Goal: Task Accomplishment & Management: Manage account settings

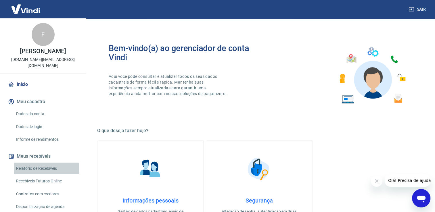
click at [47, 170] on link "Relatório de Recebíveis" at bounding box center [46, 169] width 65 height 12
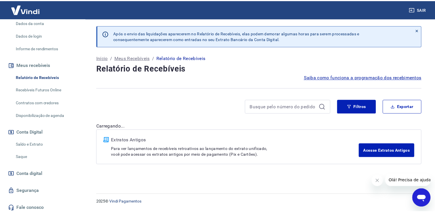
scroll to position [94, 0]
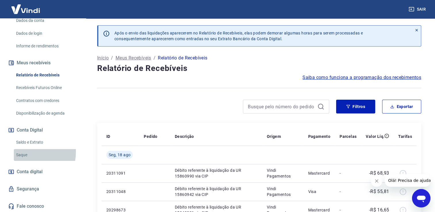
click at [26, 152] on link "Saque" at bounding box center [46, 155] width 65 height 12
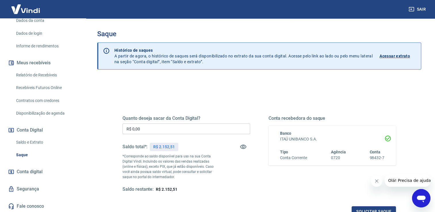
click at [146, 130] on input "R$ 0,00" at bounding box center [187, 129] width 128 height 11
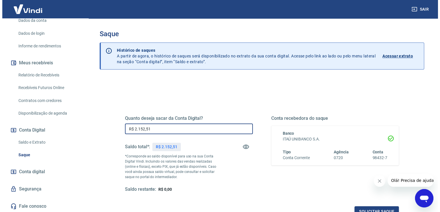
scroll to position [29, 0]
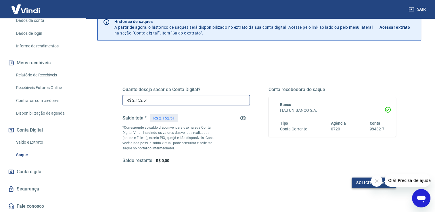
type input "R$ 2.152,51"
click at [363, 182] on button "Solicitar saque" at bounding box center [374, 183] width 44 height 11
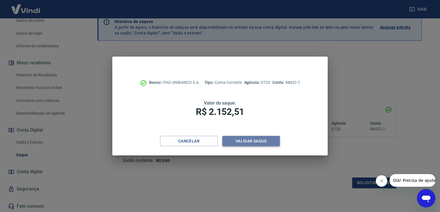
click at [242, 142] on button "Validar saque" at bounding box center [251, 141] width 58 height 11
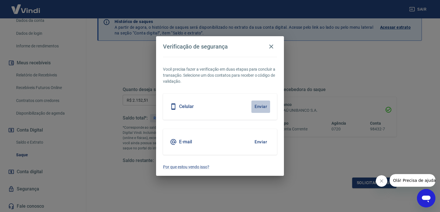
click at [261, 107] on button "Enviar" at bounding box center [260, 107] width 19 height 12
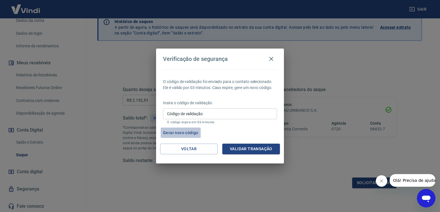
click at [172, 134] on button "Gerar novo código" at bounding box center [181, 133] width 40 height 11
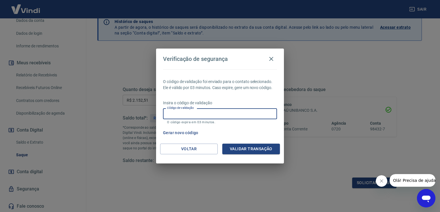
click at [192, 112] on input "Código de validação" at bounding box center [220, 113] width 114 height 11
type input "789132"
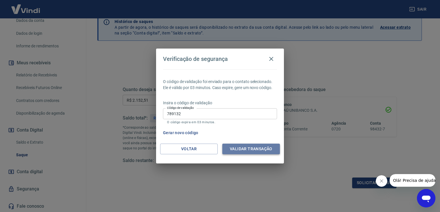
click at [234, 148] on button "Validar transação" at bounding box center [251, 149] width 58 height 11
click at [234, 148] on div "Validar transação" at bounding box center [251, 149] width 58 height 11
drag, startPoint x: 234, startPoint y: 148, endPoint x: 206, endPoint y: 129, distance: 33.8
click at [206, 129] on div "Gerar novo código" at bounding box center [219, 133] width 116 height 11
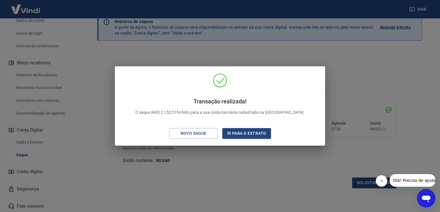
click at [367, 76] on div "Transação realizada! O saque de R$ 2.152,51 foi feito para a sua conta bancária…" at bounding box center [220, 106] width 440 height 212
